Goal: Information Seeking & Learning: Find specific fact

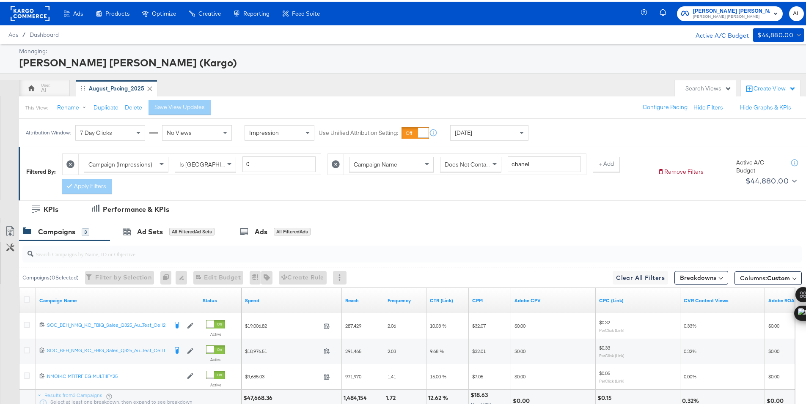
click at [472, 133] on span "Yesterday" at bounding box center [463, 131] width 17 height 8
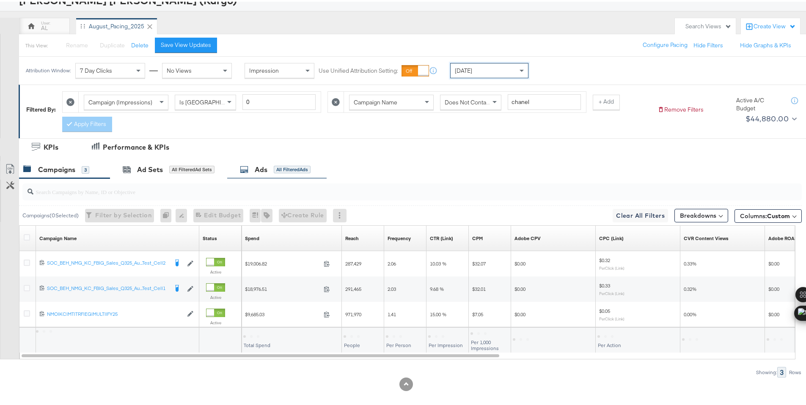
scroll to position [70, 0]
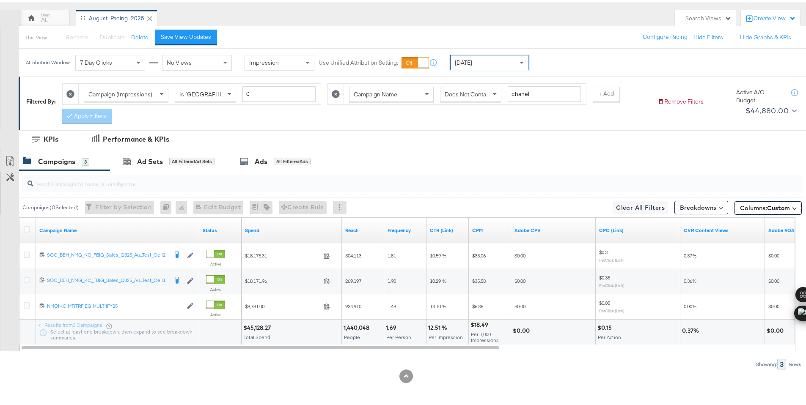
click at [261, 326] on div "$45,128.27" at bounding box center [258, 326] width 30 height 8
copy div "45,128.27"
click at [500, 61] on div "[DATE]" at bounding box center [489, 61] width 77 height 14
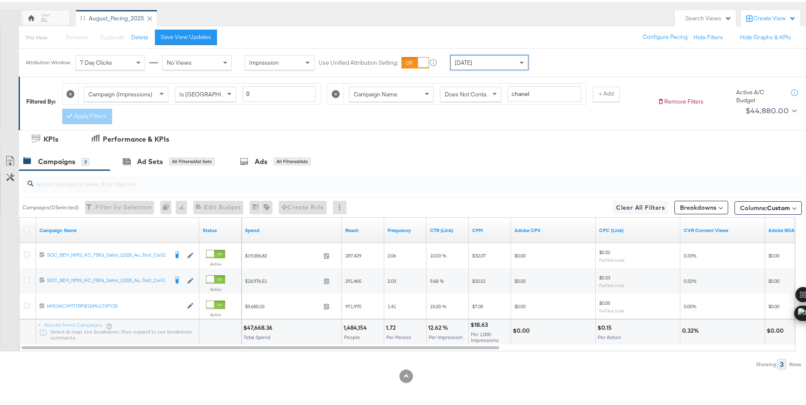
click at [253, 327] on div "$47,668.36" at bounding box center [259, 326] width 32 height 8
copy div "47,668.36"
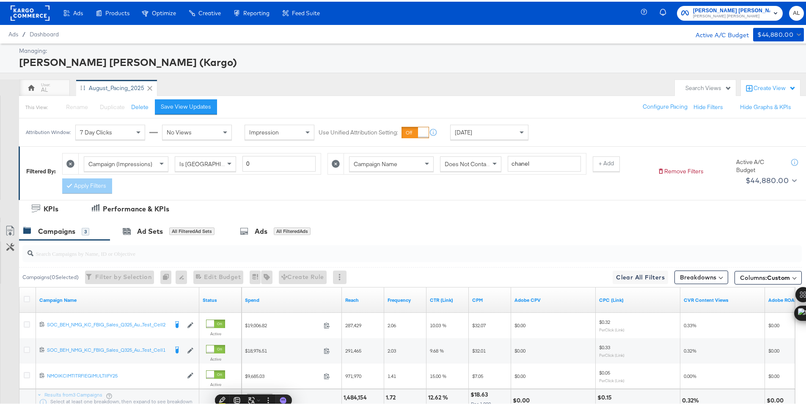
scroll to position [0, 0]
click at [33, 8] on rect at bounding box center [30, 11] width 39 height 15
click at [31, 10] on rect at bounding box center [30, 11] width 39 height 15
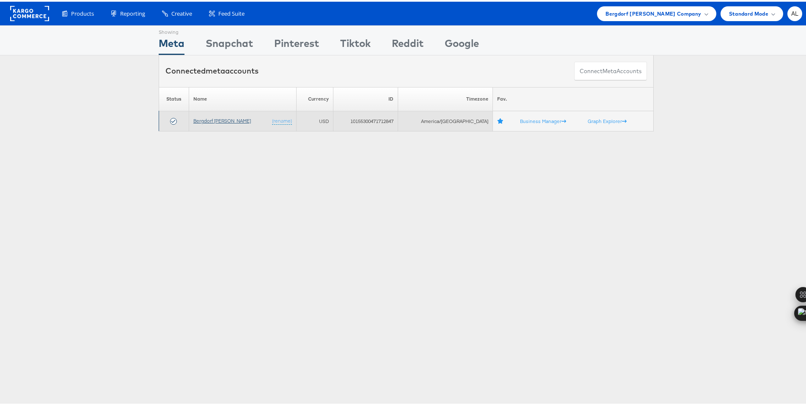
click at [212, 120] on link "Bergdorf [PERSON_NAME]" at bounding box center [222, 119] width 58 height 6
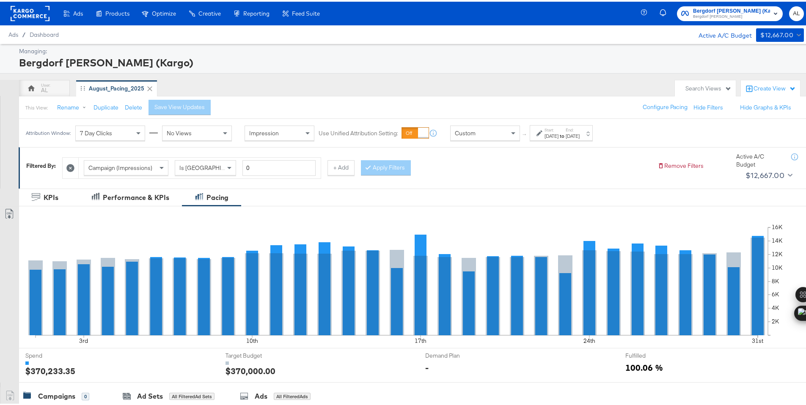
click at [464, 135] on span "Custom" at bounding box center [465, 132] width 21 height 8
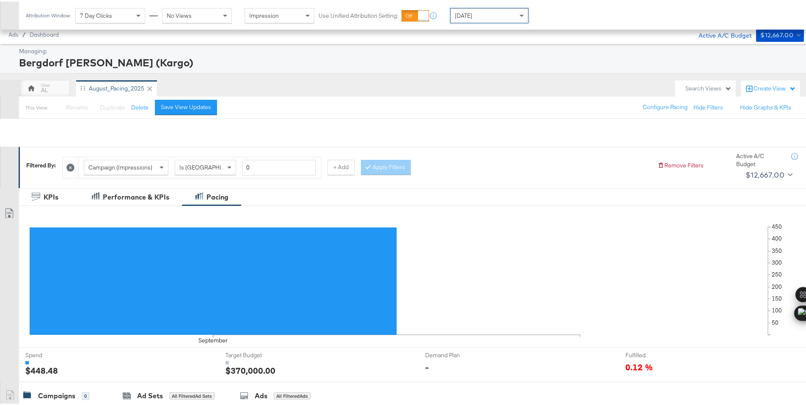
scroll to position [209, 0]
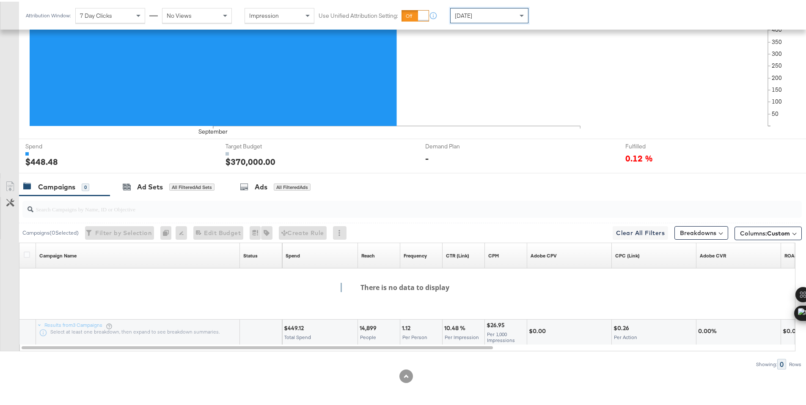
click at [492, 14] on div "[DATE]" at bounding box center [489, 14] width 77 height 14
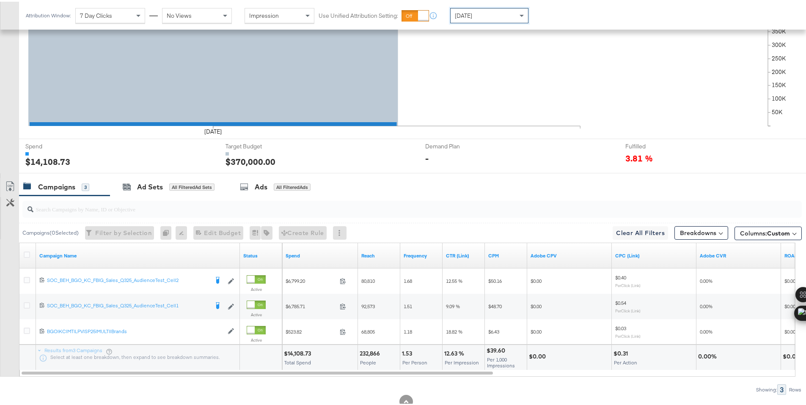
click at [297, 352] on div "$14,108.73" at bounding box center [299, 352] width 30 height 8
copy div "14,108.73"
click at [27, 253] on icon at bounding box center [27, 253] width 6 height 6
click at [0, 0] on input "checkbox" at bounding box center [0, 0] width 0 height 0
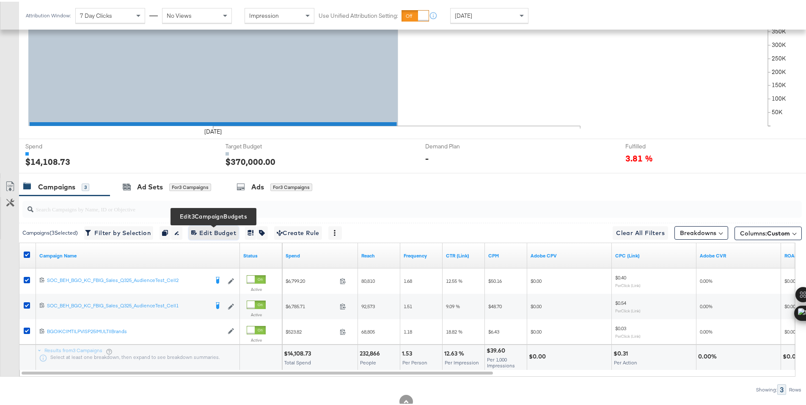
click at [223, 228] on span "Edit 3 Campaign Budgets Edit Budget" at bounding box center [213, 231] width 45 height 11
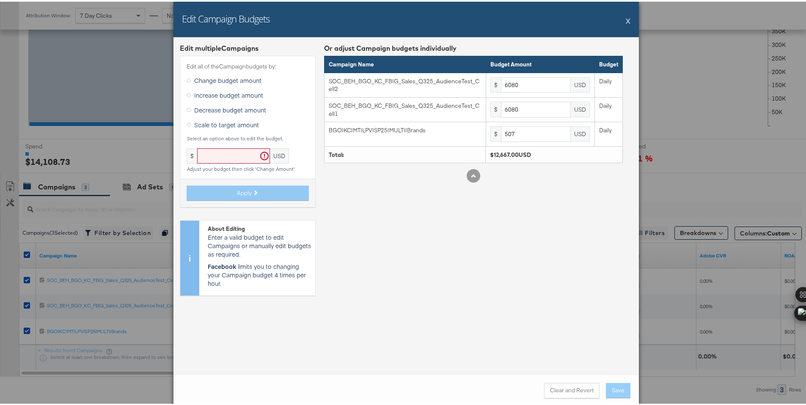
click at [626, 19] on button "X" at bounding box center [628, 19] width 5 height 17
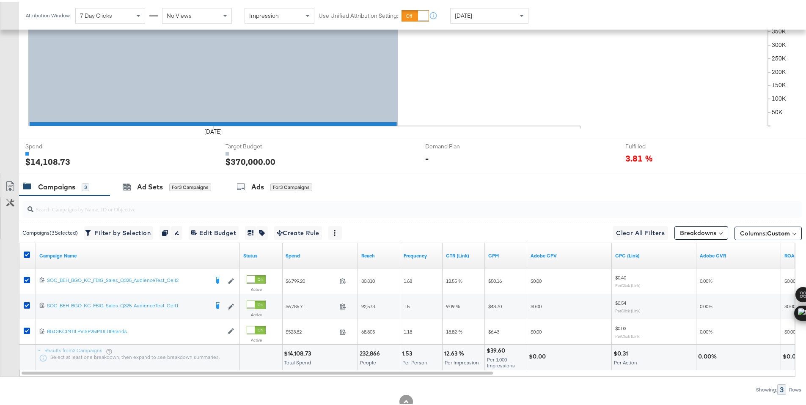
scroll to position [0, 0]
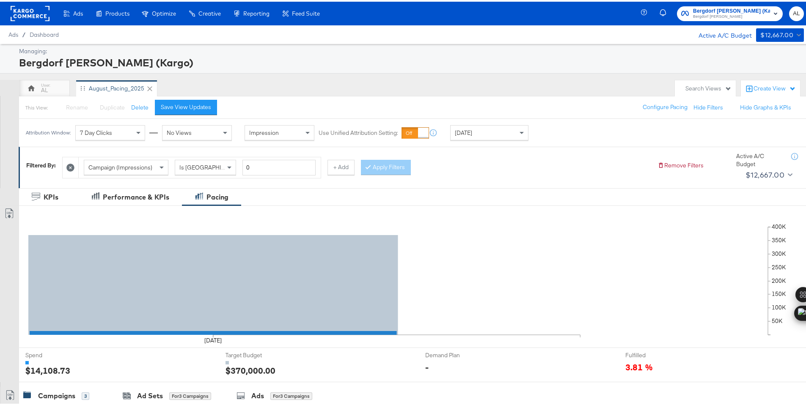
click at [33, 9] on rect at bounding box center [30, 11] width 39 height 15
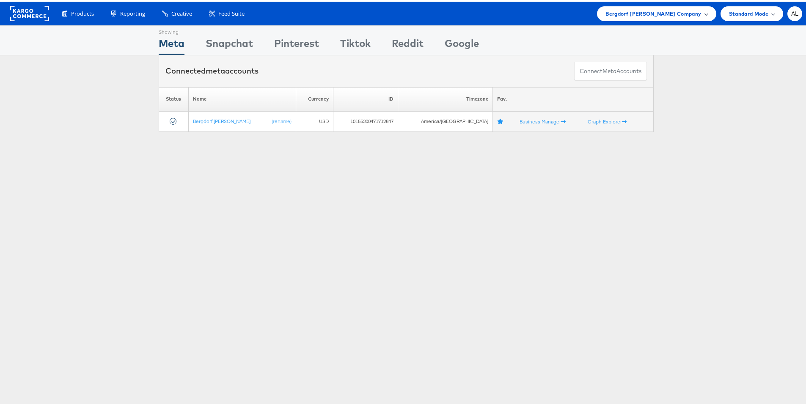
click at [662, 15] on span "Bergdorf Goodman Company" at bounding box center [653, 12] width 96 height 9
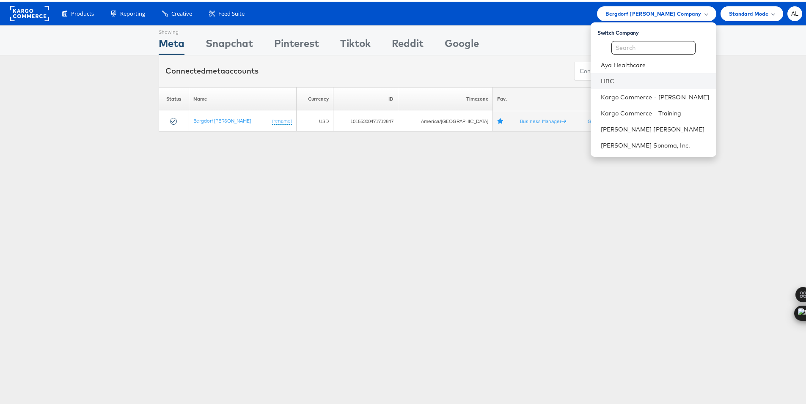
click at [611, 86] on li "HBC" at bounding box center [654, 80] width 126 height 16
click at [612, 81] on link "HBC" at bounding box center [655, 79] width 109 height 8
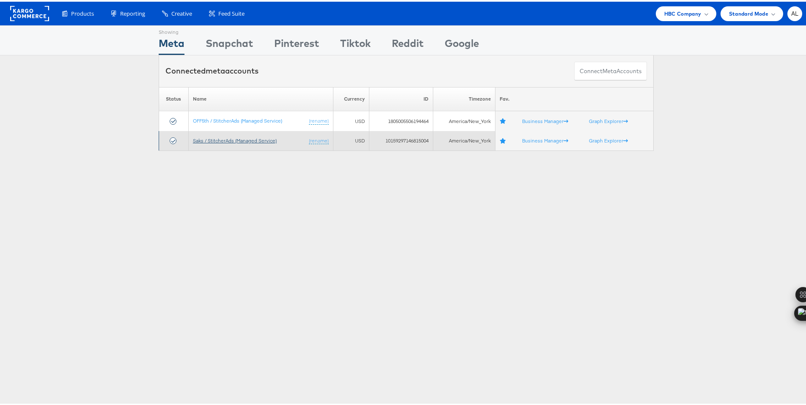
click at [216, 139] on link "Saks / StitcherAds (Managed Service)" at bounding box center [235, 139] width 84 height 6
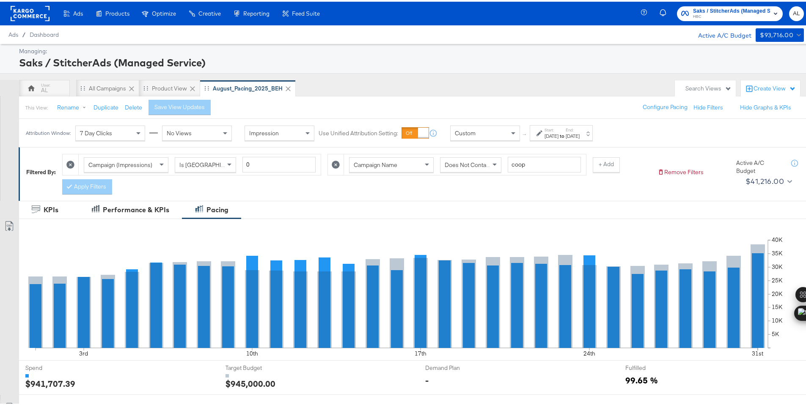
click at [490, 128] on div "Custom" at bounding box center [485, 131] width 69 height 14
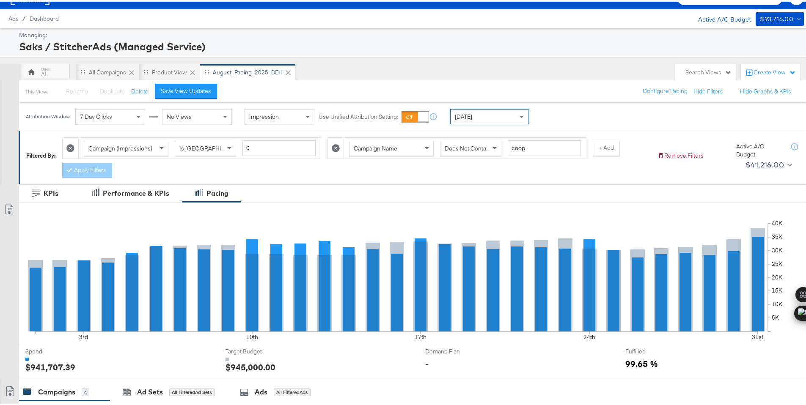
scroll to position [221, 0]
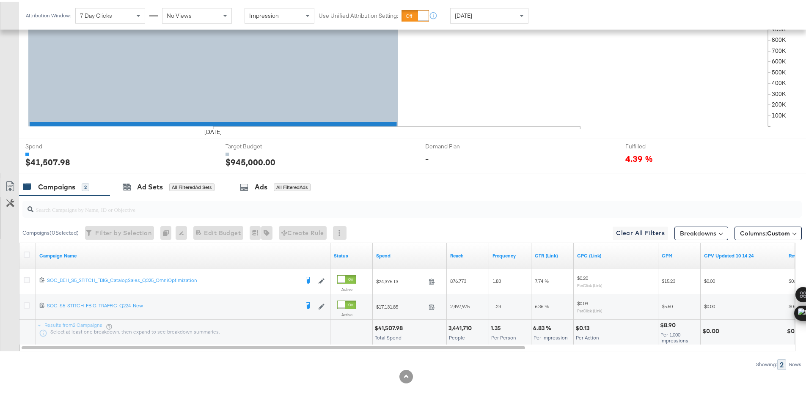
click at [390, 328] on div "$41,507.98" at bounding box center [389, 327] width 31 height 8
copy div "41,507.98"
